Goal: Information Seeking & Learning: Learn about a topic

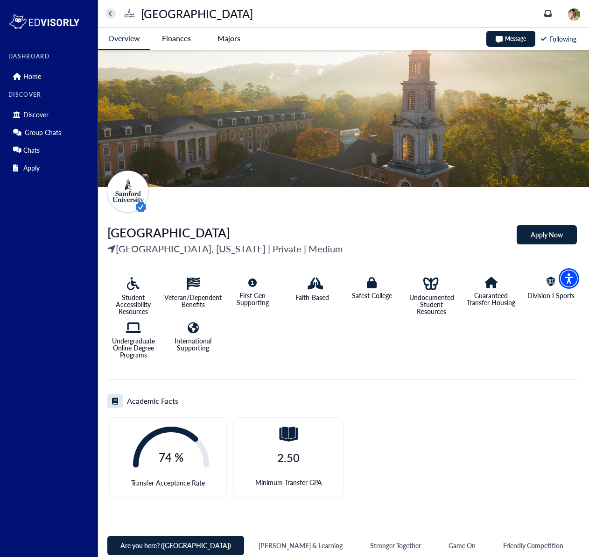
click at [177, 46] on University-tag "Finances" at bounding box center [176, 38] width 52 height 21
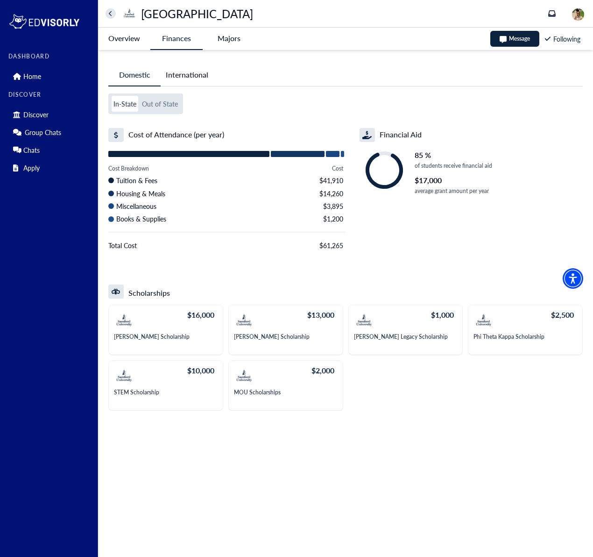
click at [166, 110] on button "Out of State" at bounding box center [160, 104] width 40 height 16
click at [204, 77] on button "International" at bounding box center [187, 74] width 53 height 21
